Goal: Register for event/course

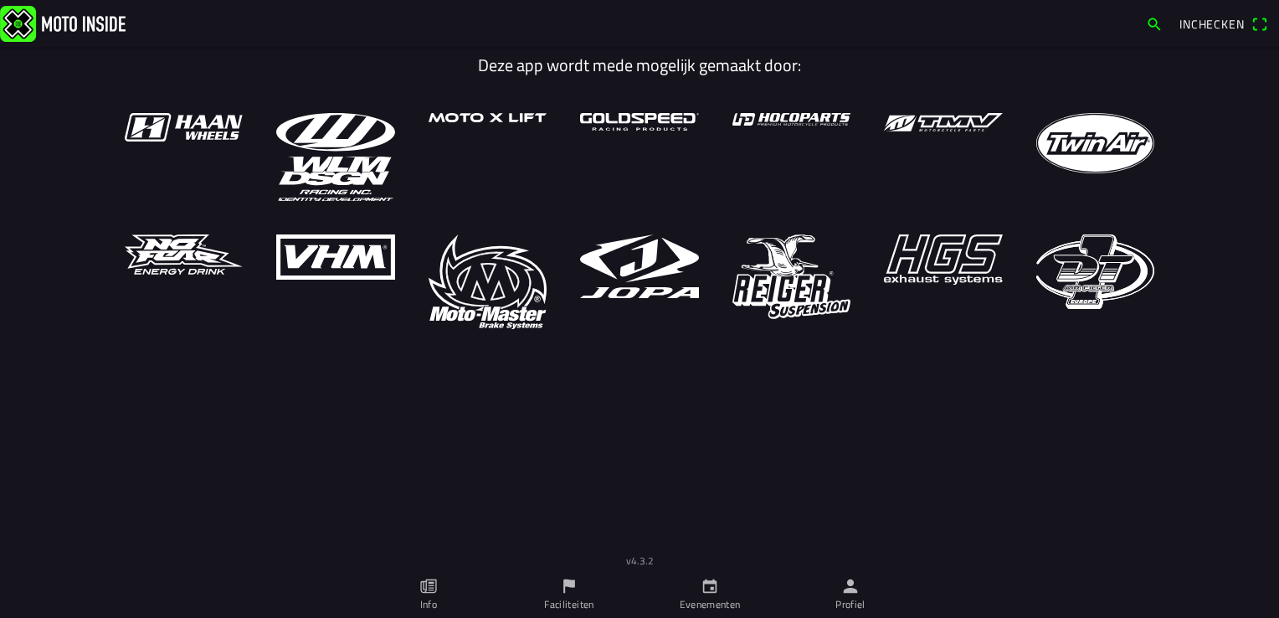
click at [711, 594] on icon "kalender" at bounding box center [710, 586] width 18 height 18
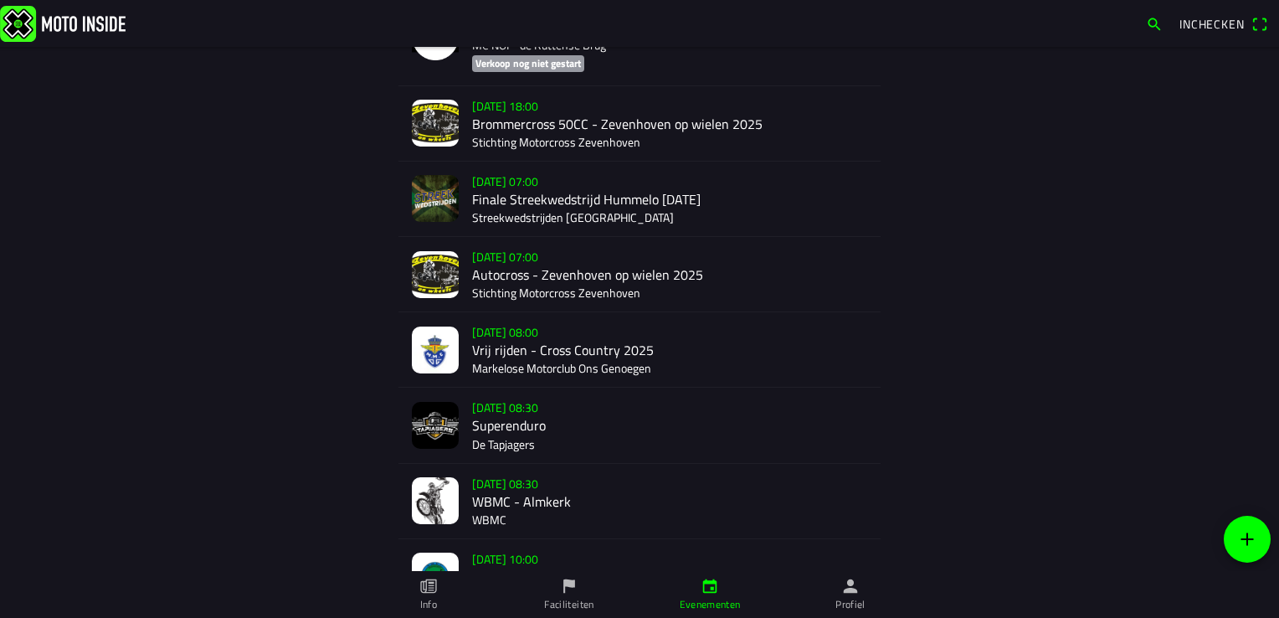
scroll to position [4161, 0]
click at [506, 491] on div "[DATE] 08:30 WBMC - Almkerk WBMC" at bounding box center [669, 500] width 395 height 74
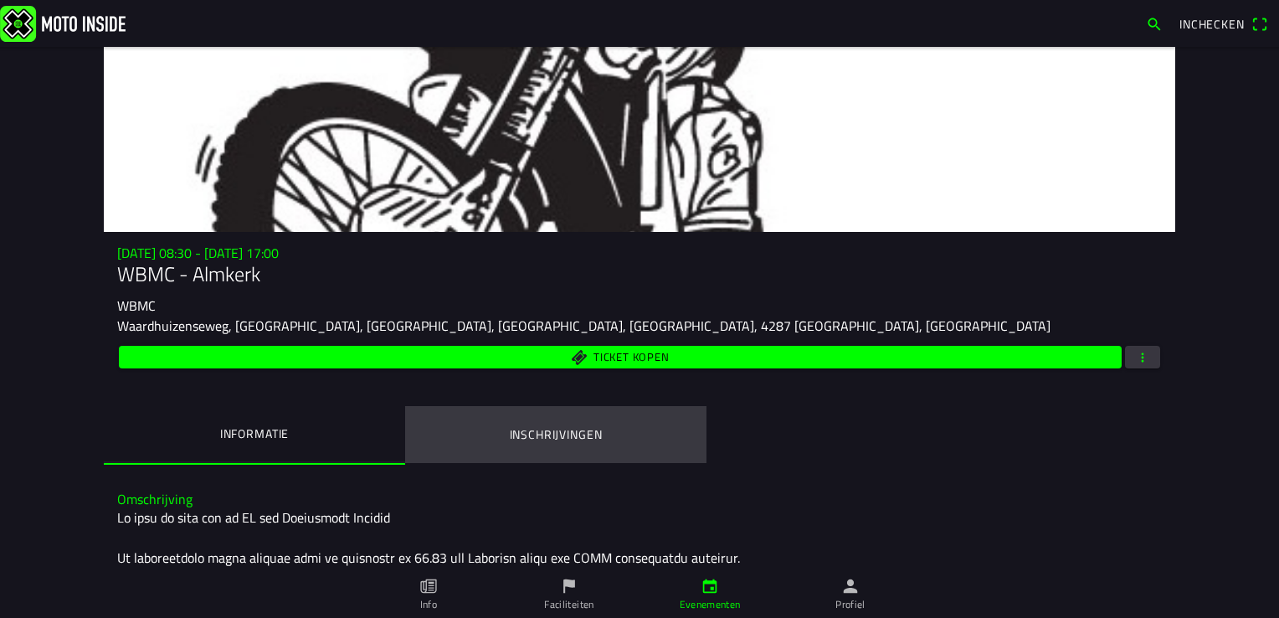
click at [557, 429] on ion-label "Inschrijvingen" at bounding box center [556, 434] width 93 height 18
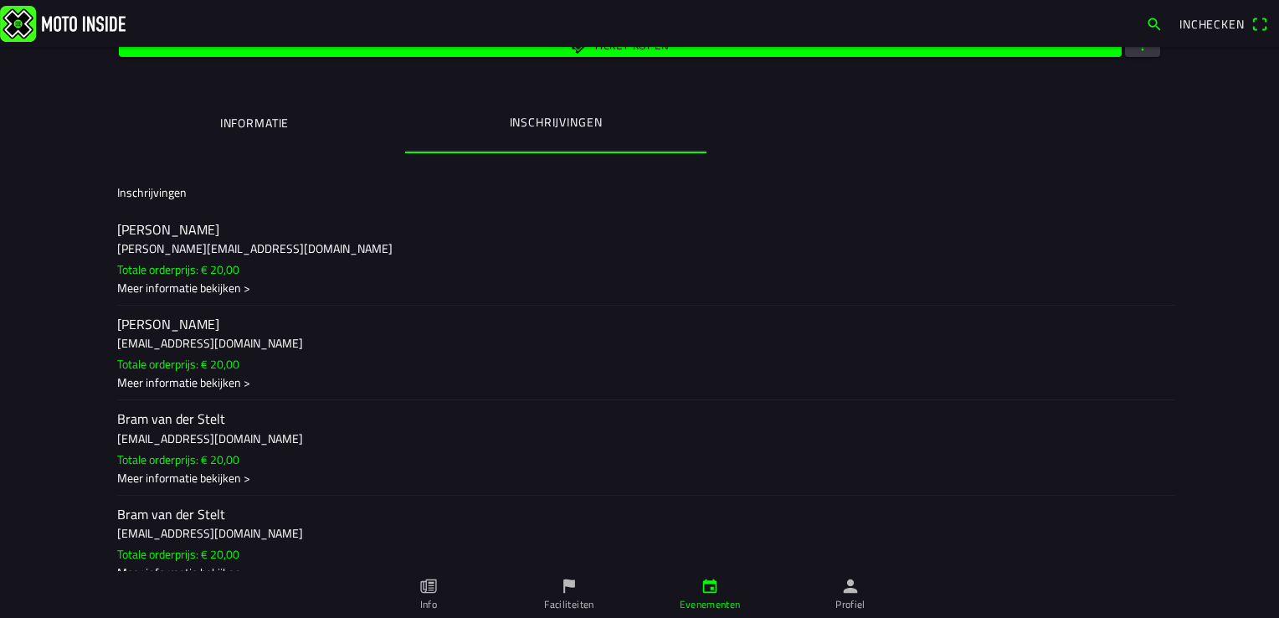
scroll to position [335, 0]
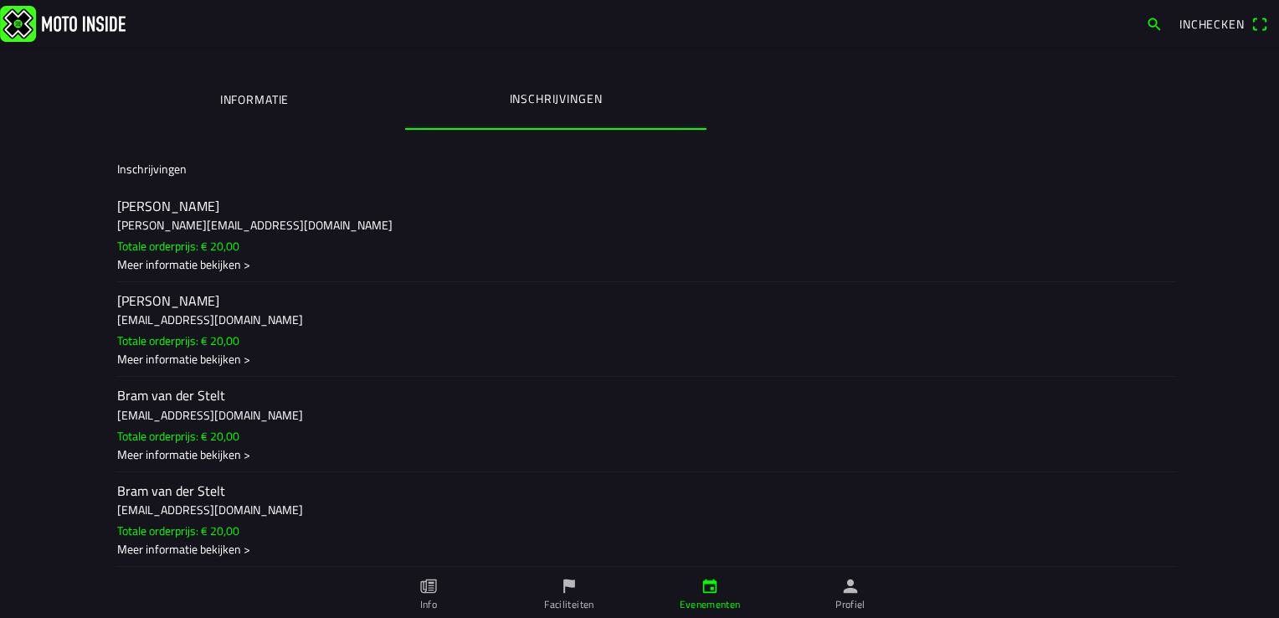
click at [422, 584] on icon "papier" at bounding box center [428, 586] width 18 height 18
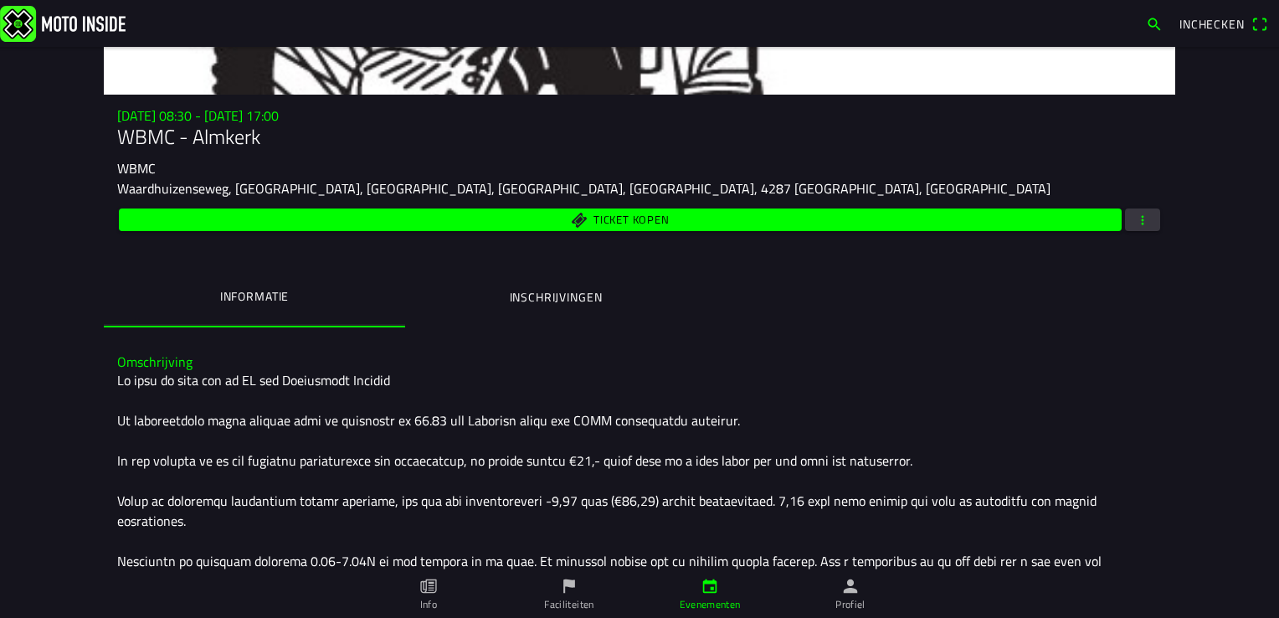
scroll to position [126, 0]
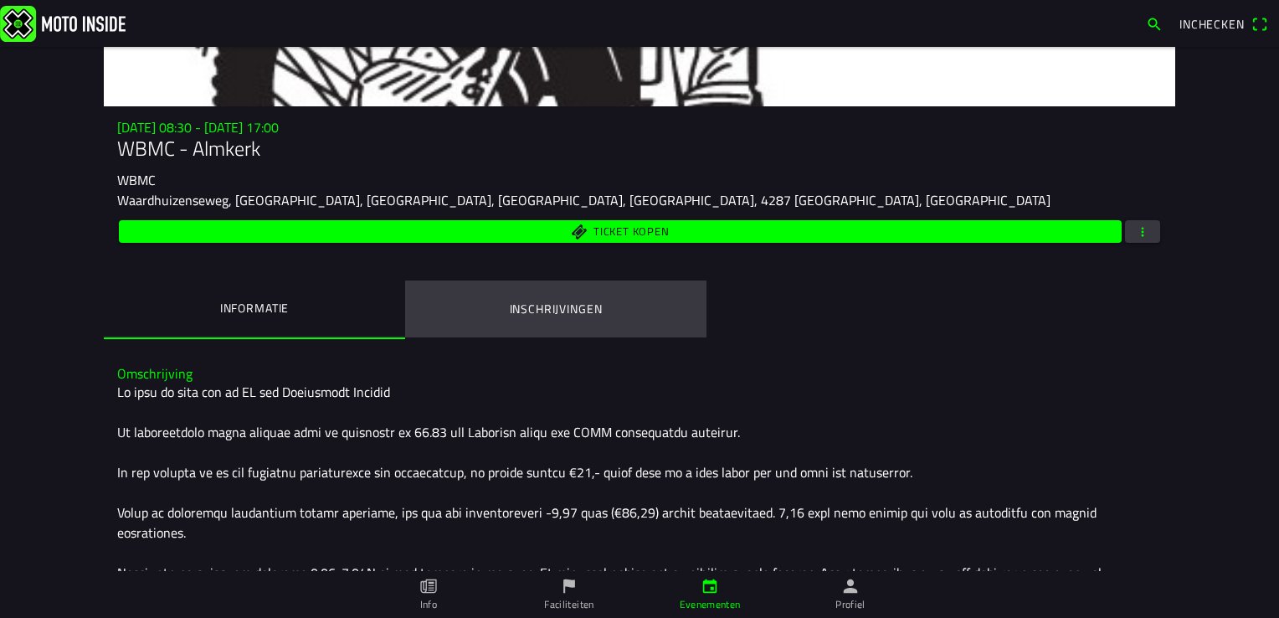
click at [546, 304] on ion-label "Inschrijvingen" at bounding box center [556, 309] width 93 height 18
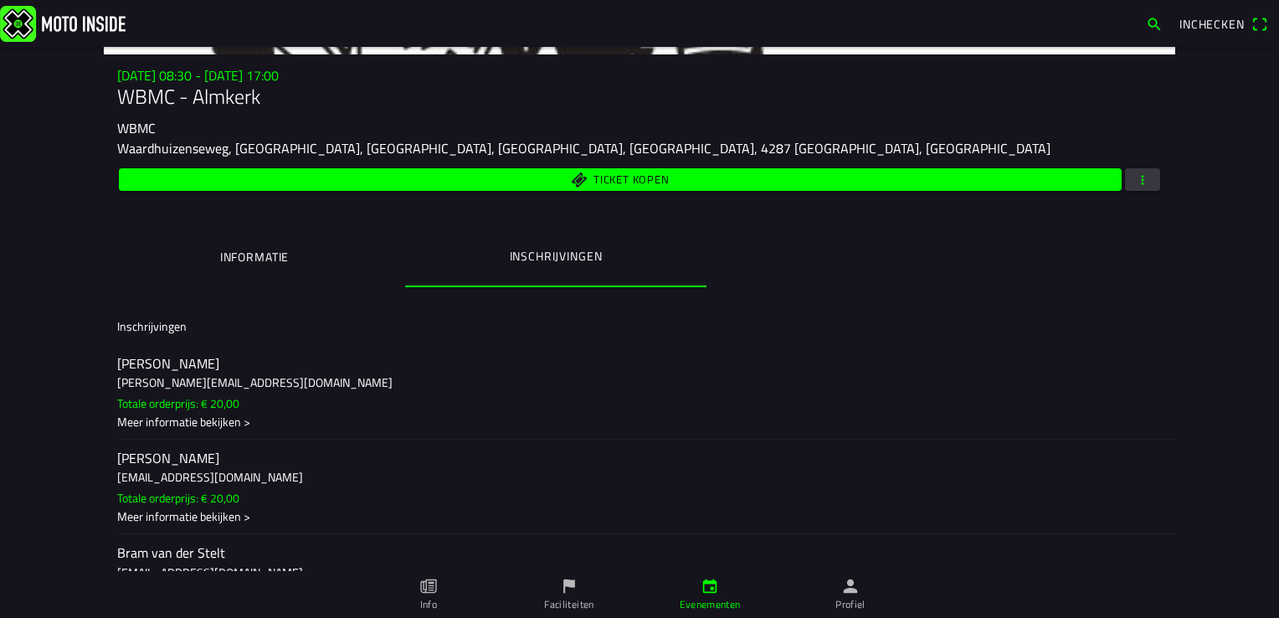
scroll to position [251, 0]
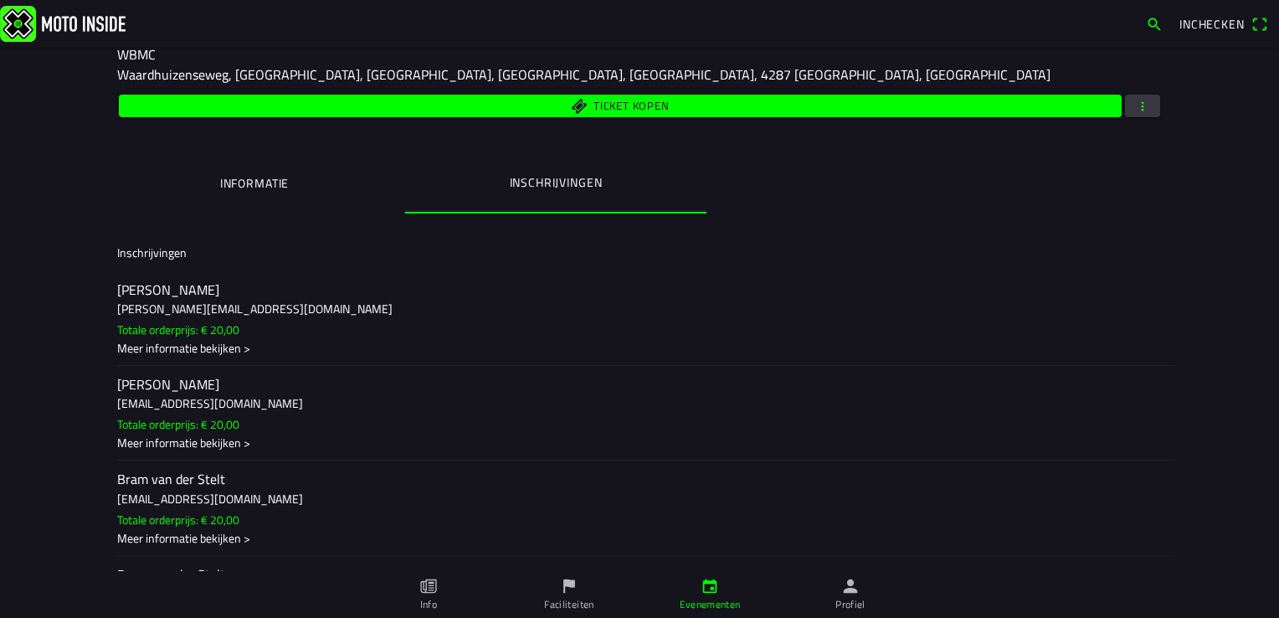
click at [575, 589] on icon "vlag" at bounding box center [569, 586] width 18 height 18
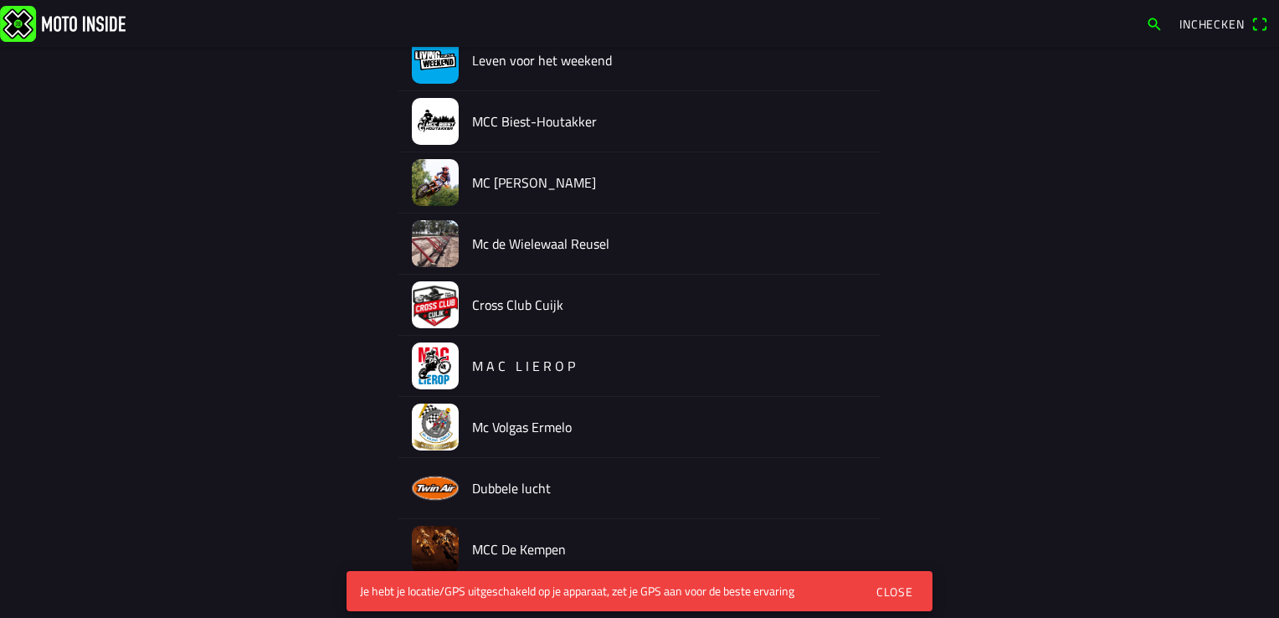
scroll to position [335, 0]
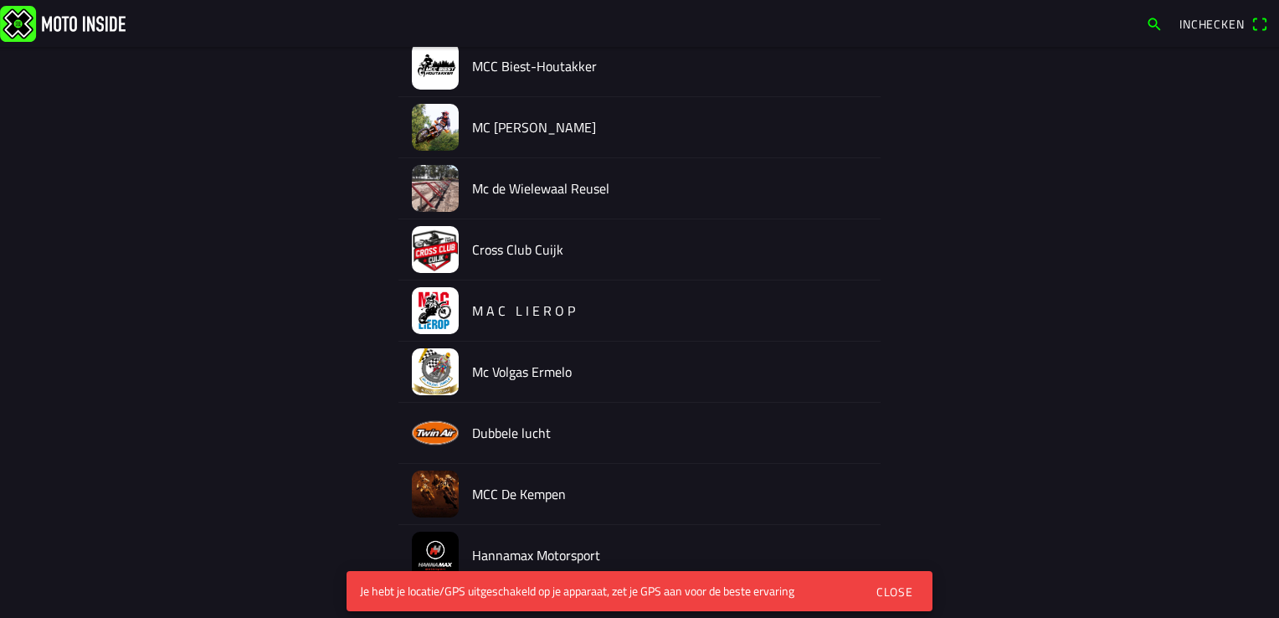
click at [885, 586] on div "Close" at bounding box center [894, 592] width 37 height 18
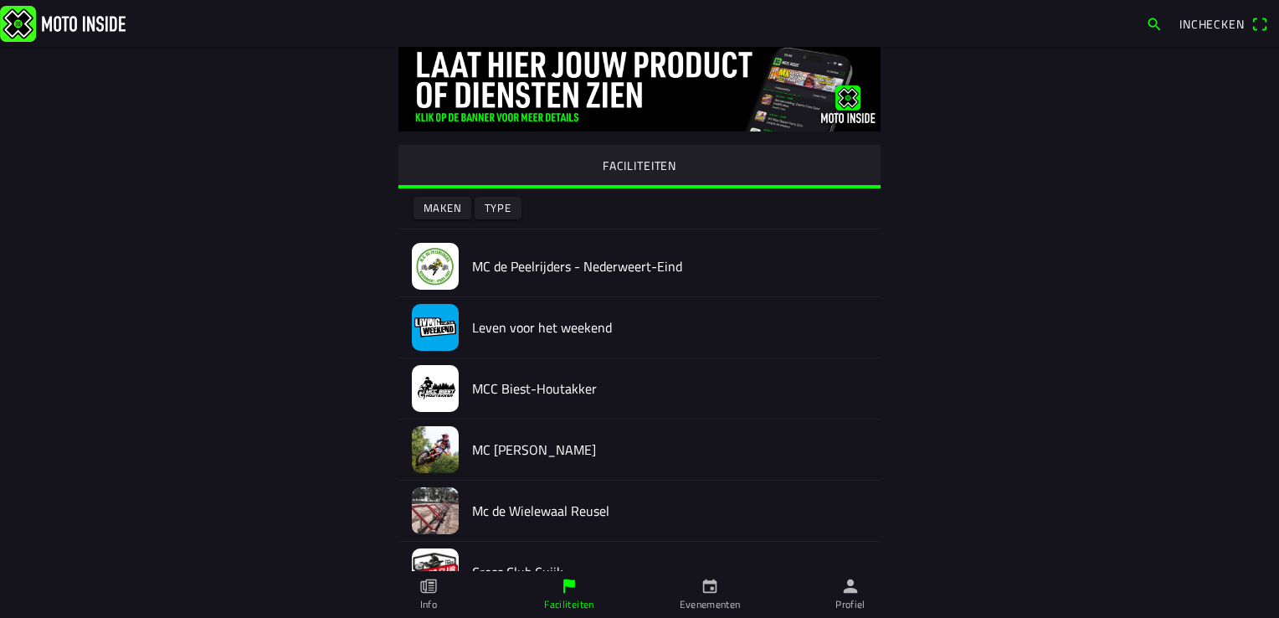
scroll to position [0, 0]
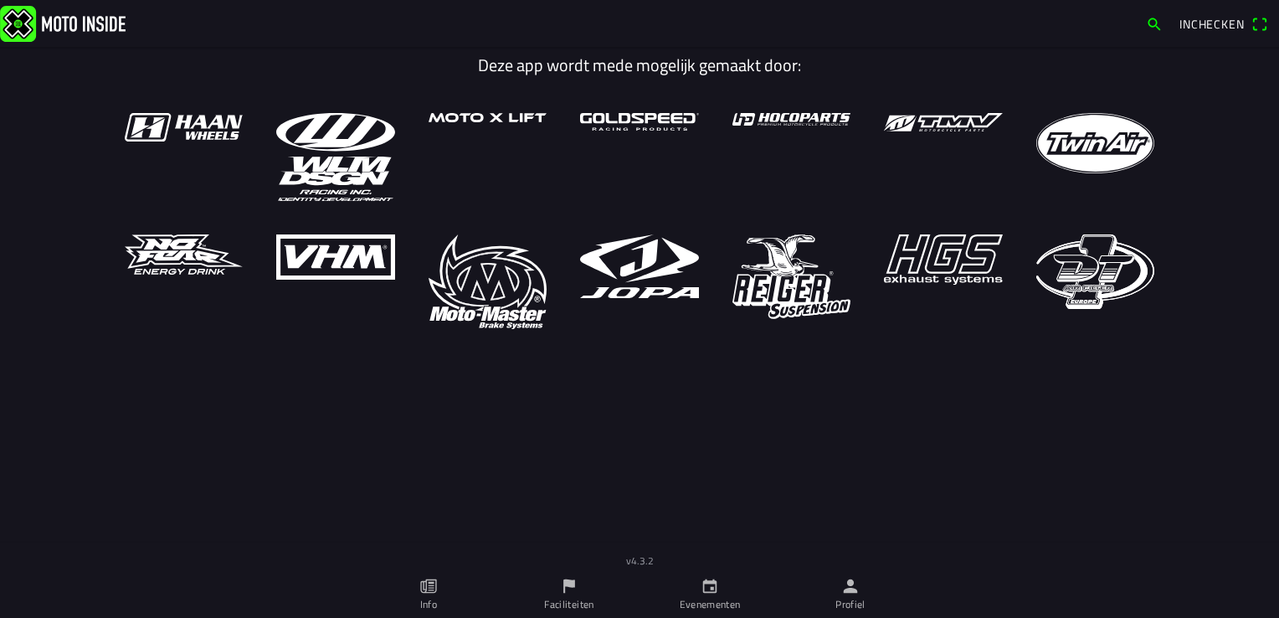
click at [695, 595] on link "Evenementen" at bounding box center [709, 594] width 141 height 47
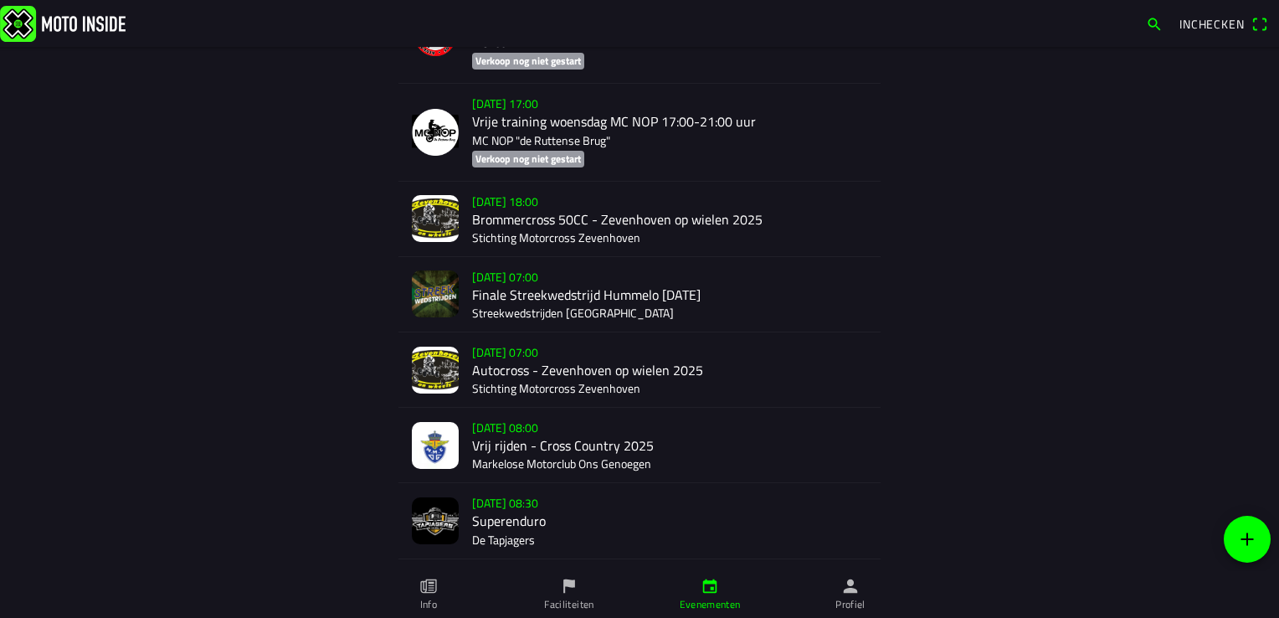
scroll to position [4328, 0]
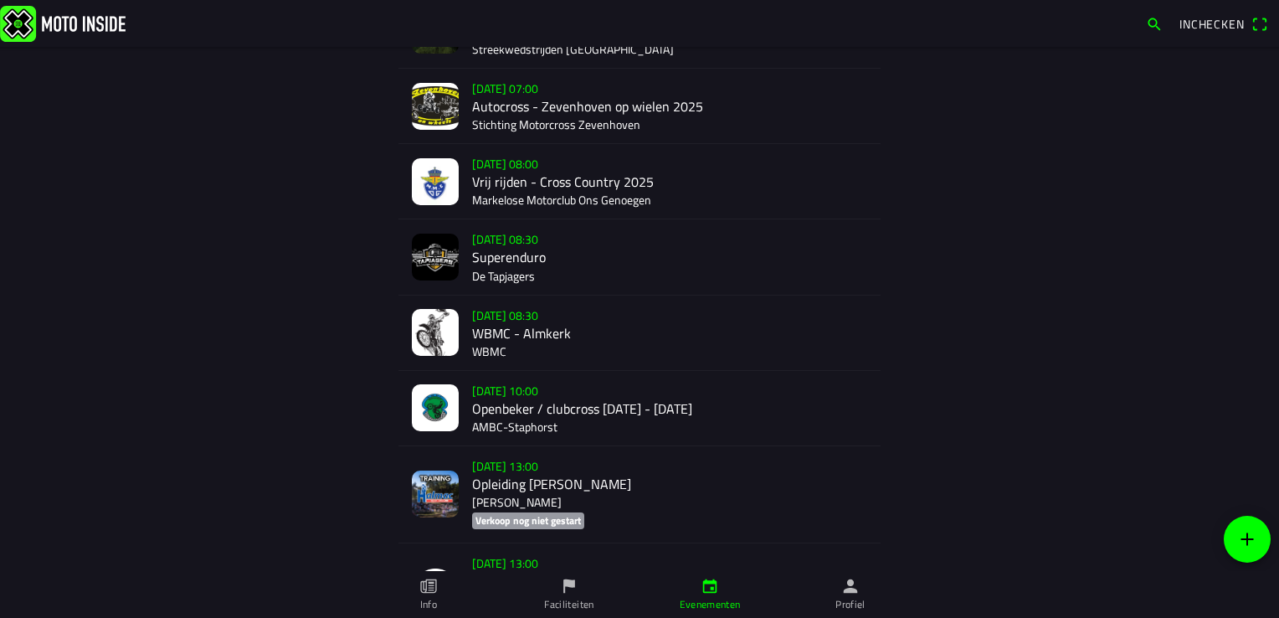
click at [509, 318] on div "[DATE] 08:30 WBMC - Almkerk WBMC" at bounding box center [669, 332] width 395 height 74
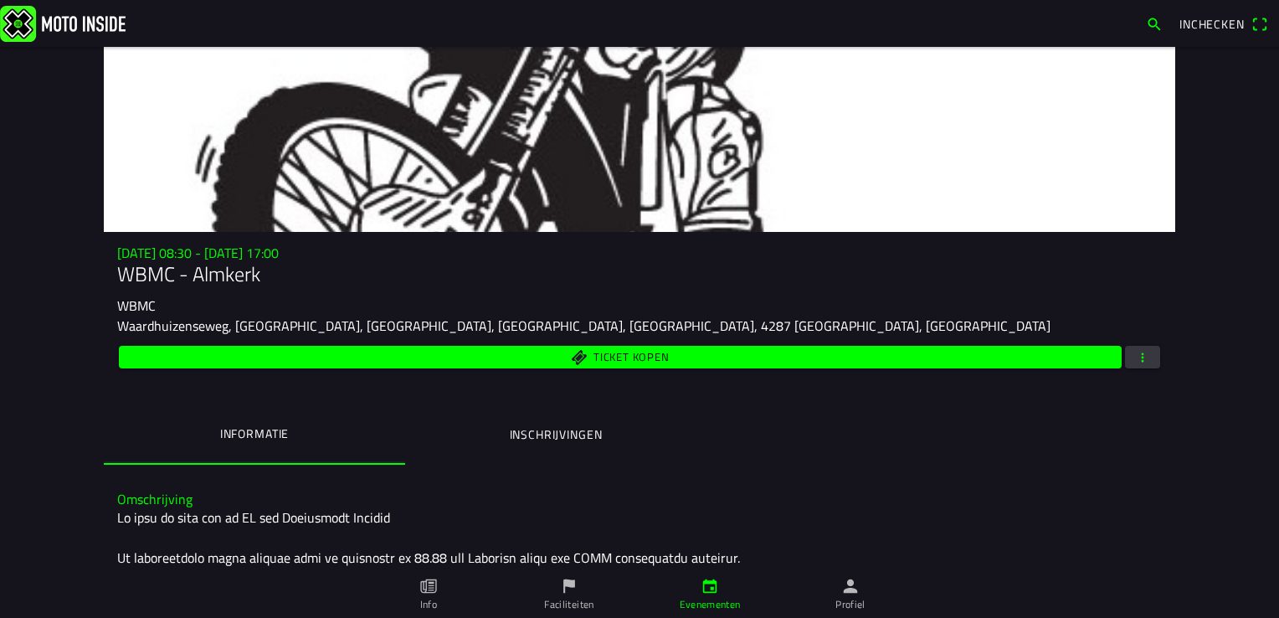
click at [559, 434] on ion-label "Inschrijvingen" at bounding box center [556, 434] width 93 height 18
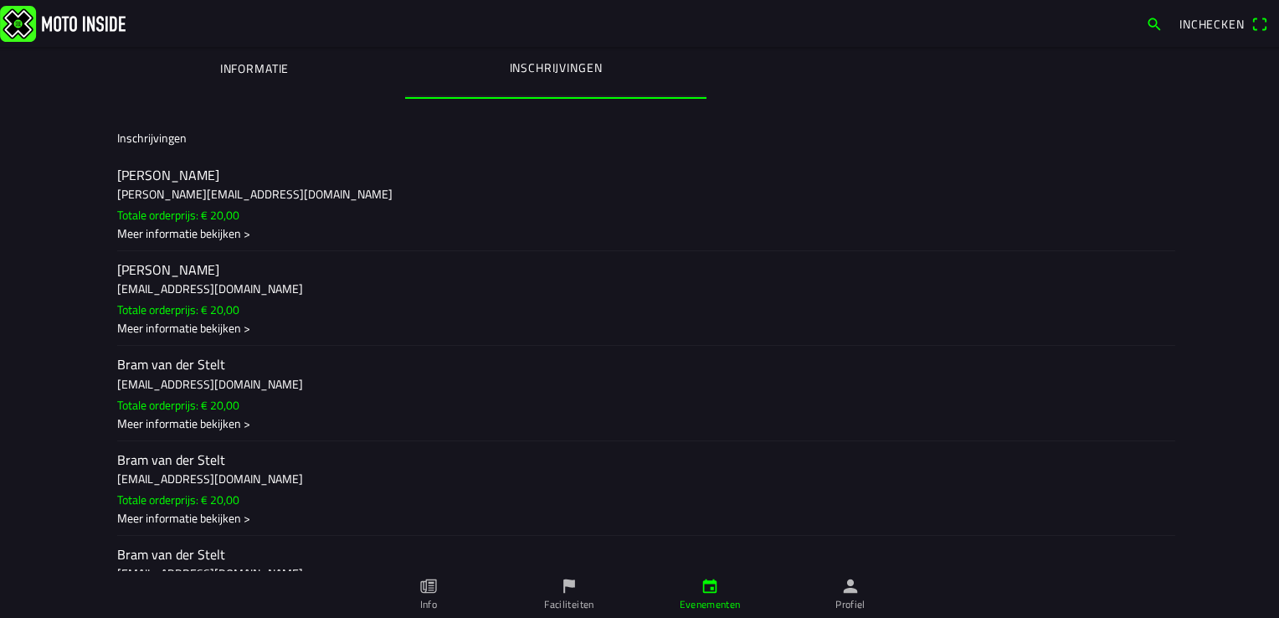
scroll to position [325, 0]
